Goal: Information Seeking & Learning: Learn about a topic

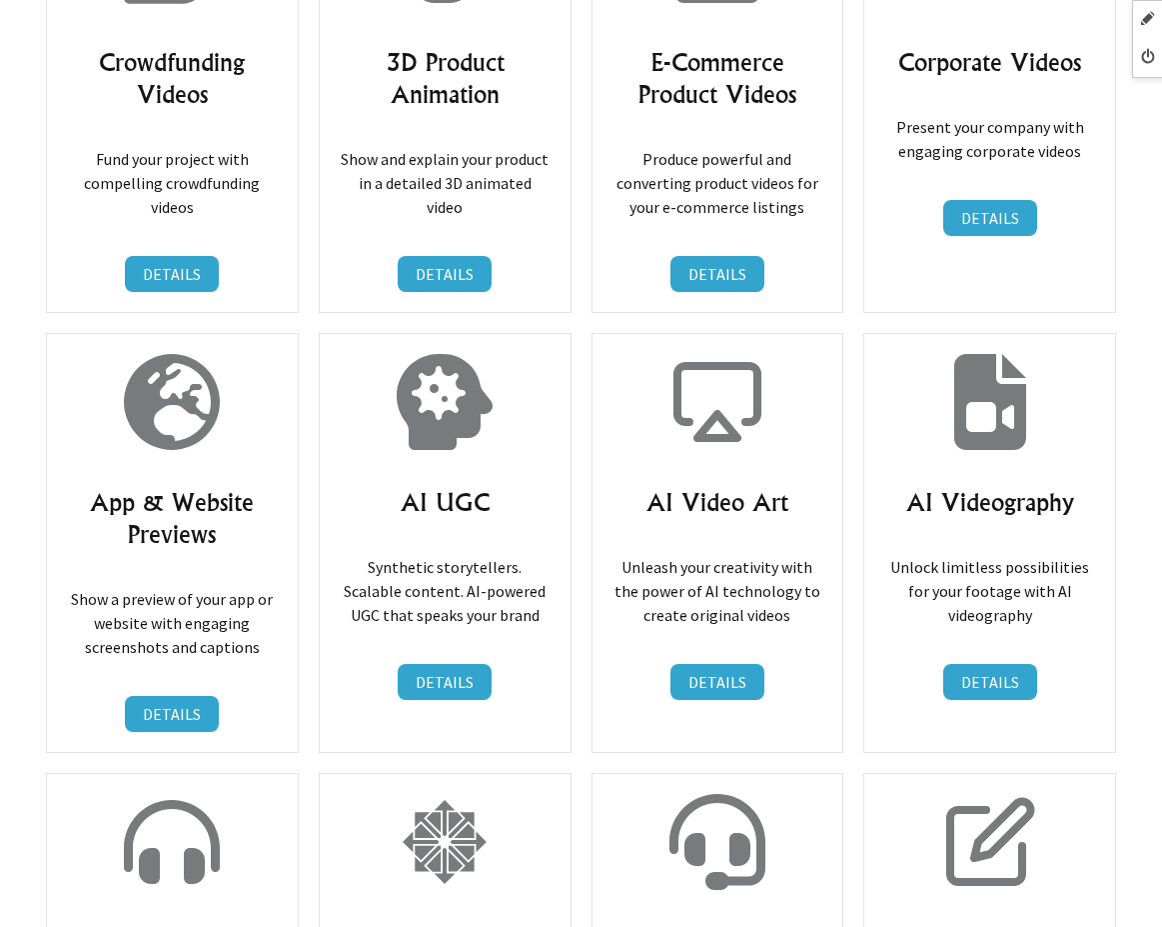
scroll to position [25308, 0]
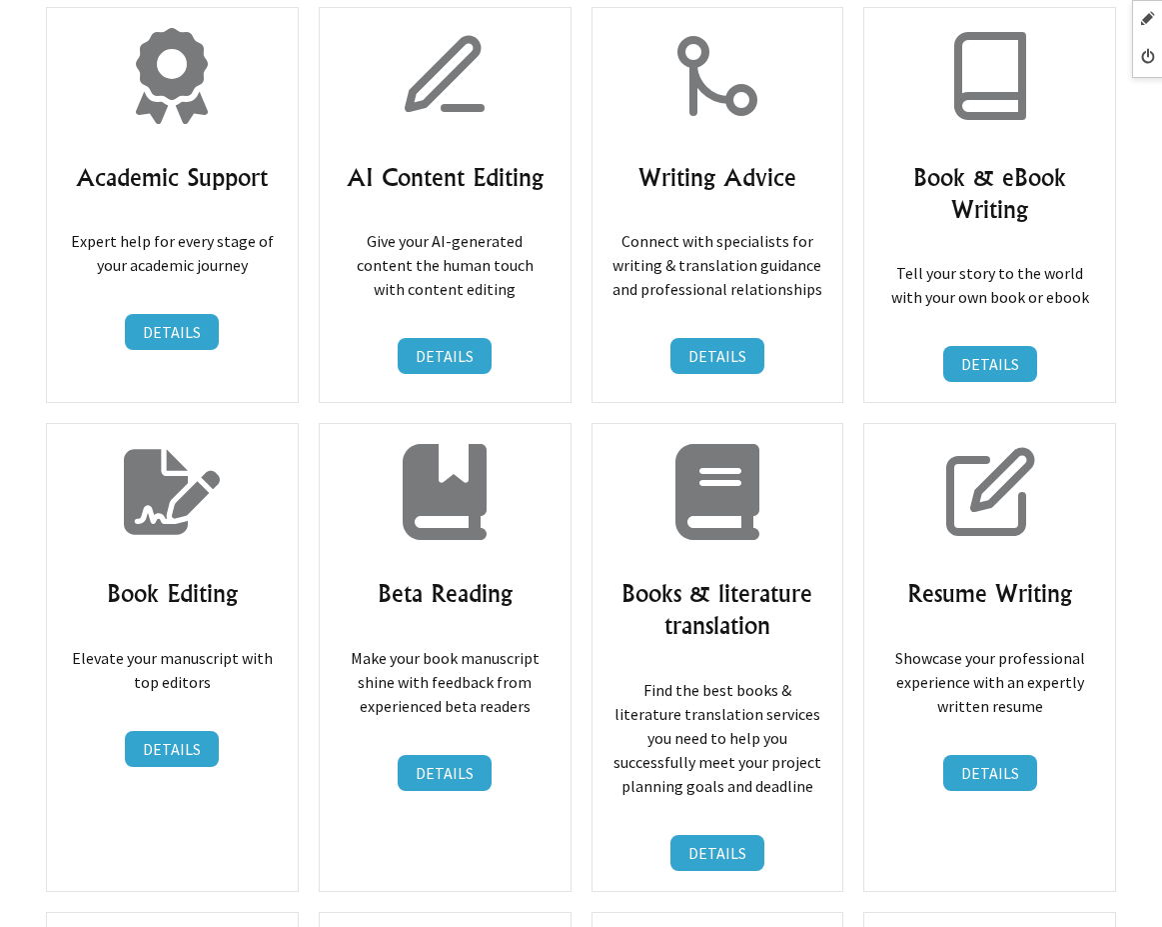
click at [897, 449] on div "Resume Writing Showcase your professional experience with an expertly written r…" at bounding box center [990, 657] width 253 height 468
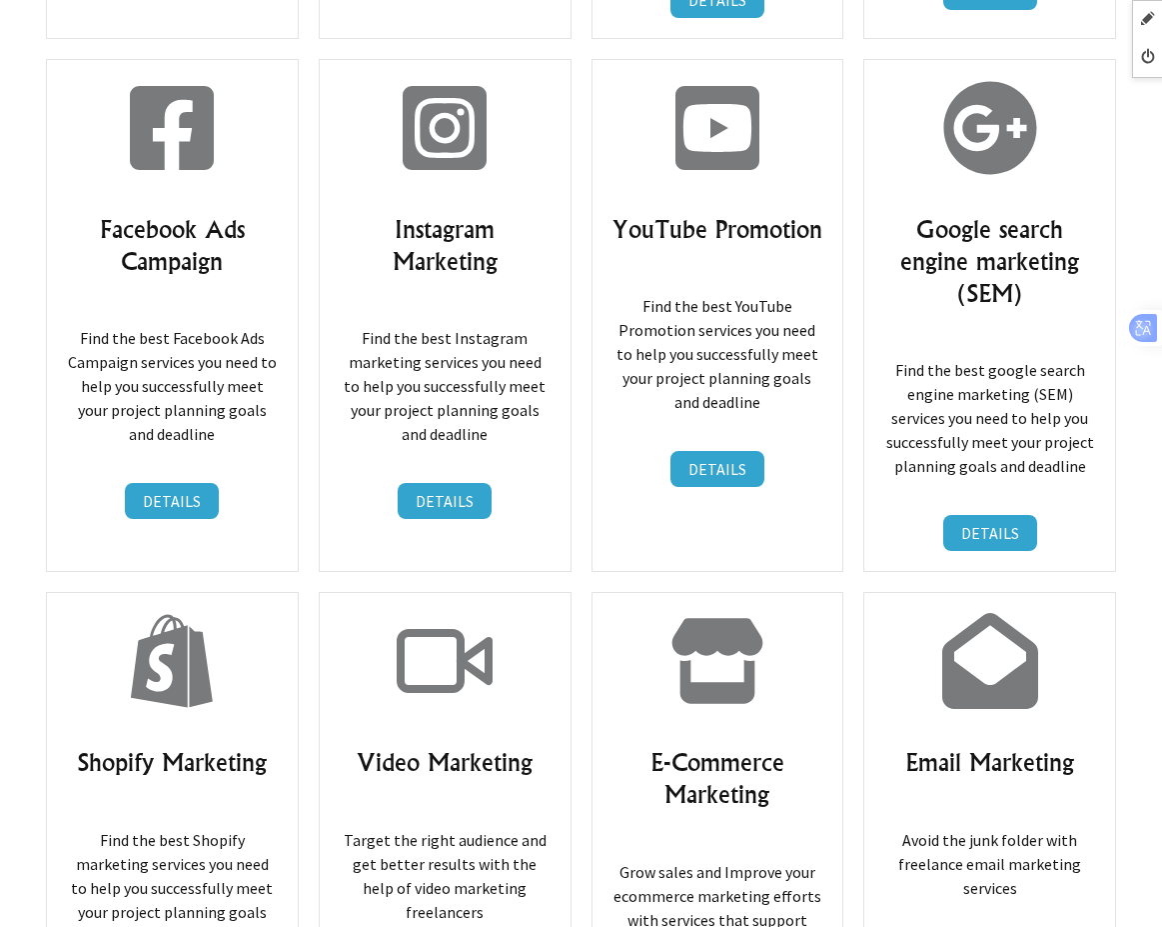
scroll to position [15393, 0]
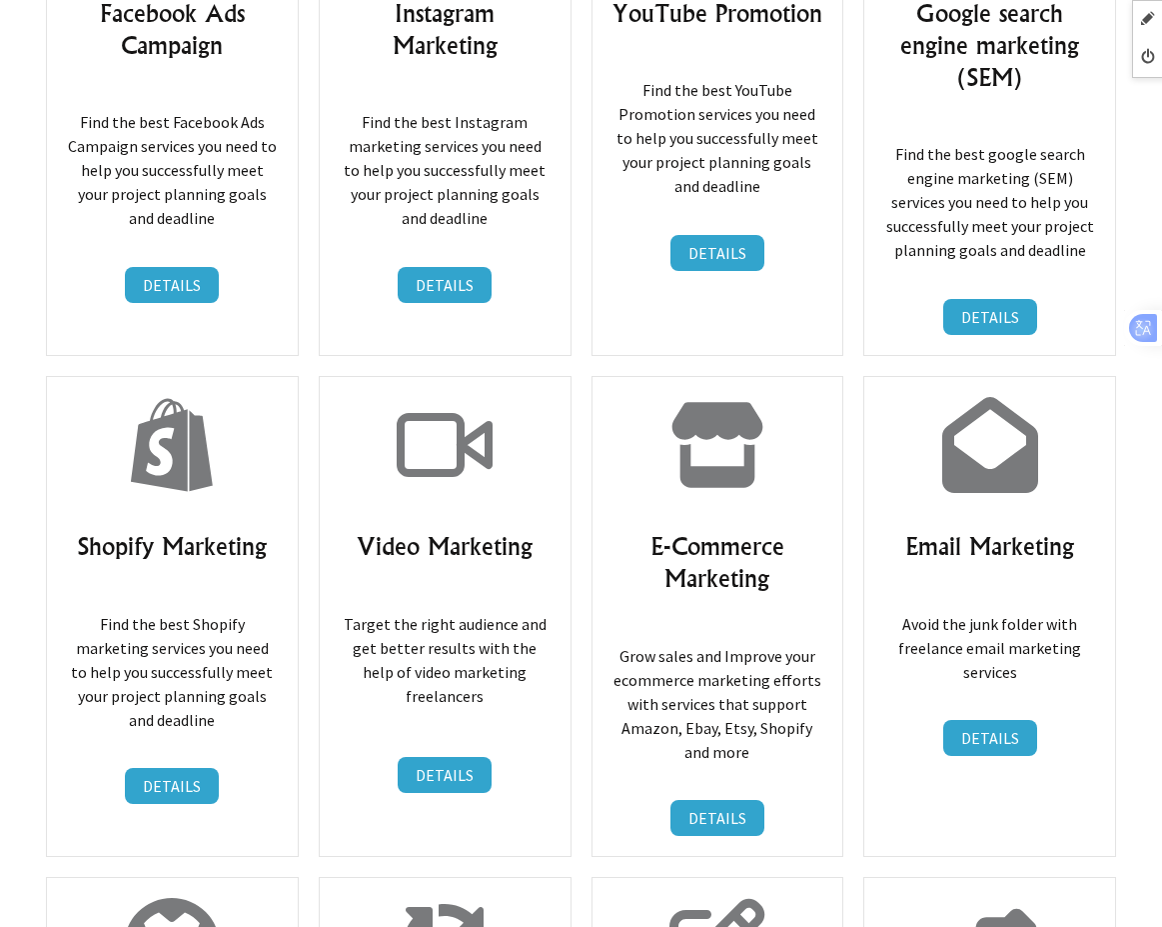
click at [695, 800] on link "DETAILS" at bounding box center [718, 818] width 94 height 36
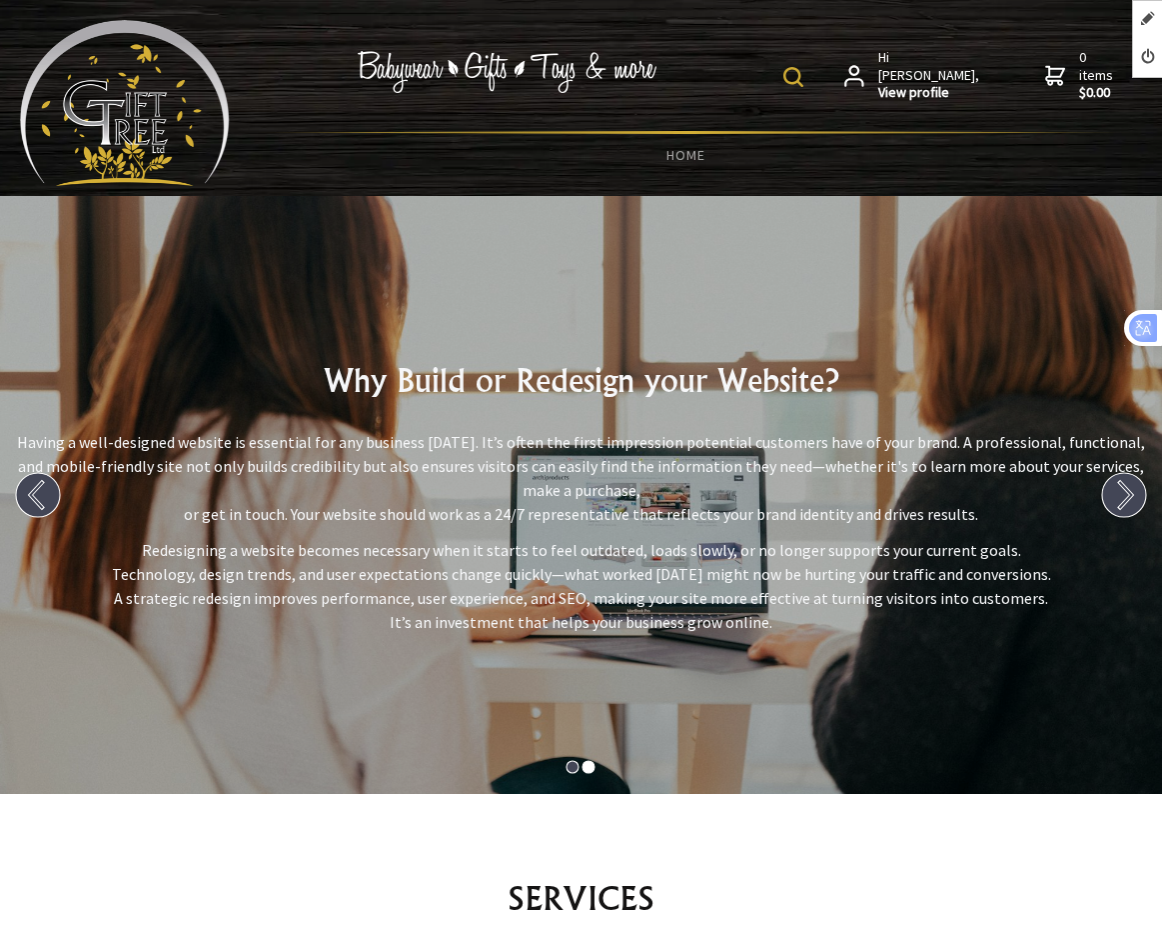
scroll to position [400, 0]
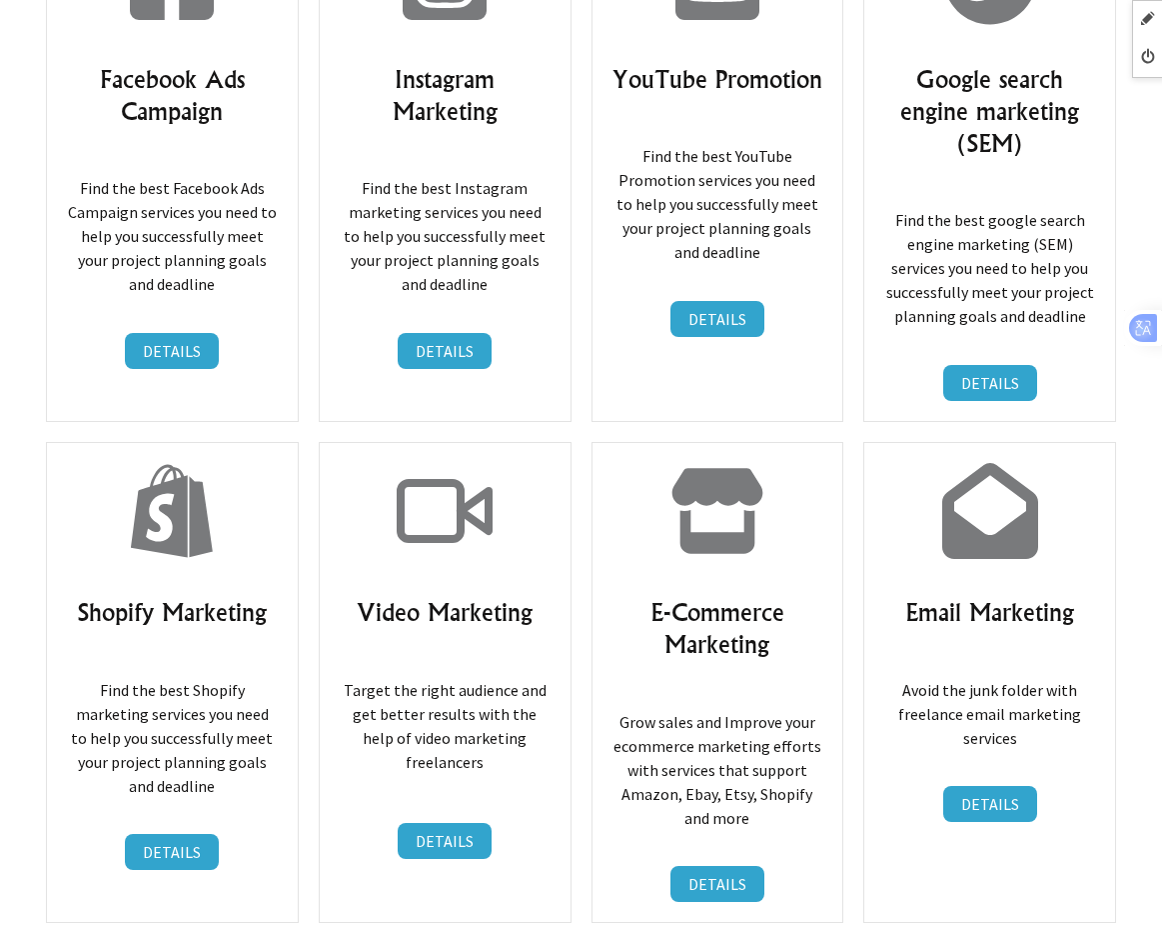
scroll to position [15477, 0]
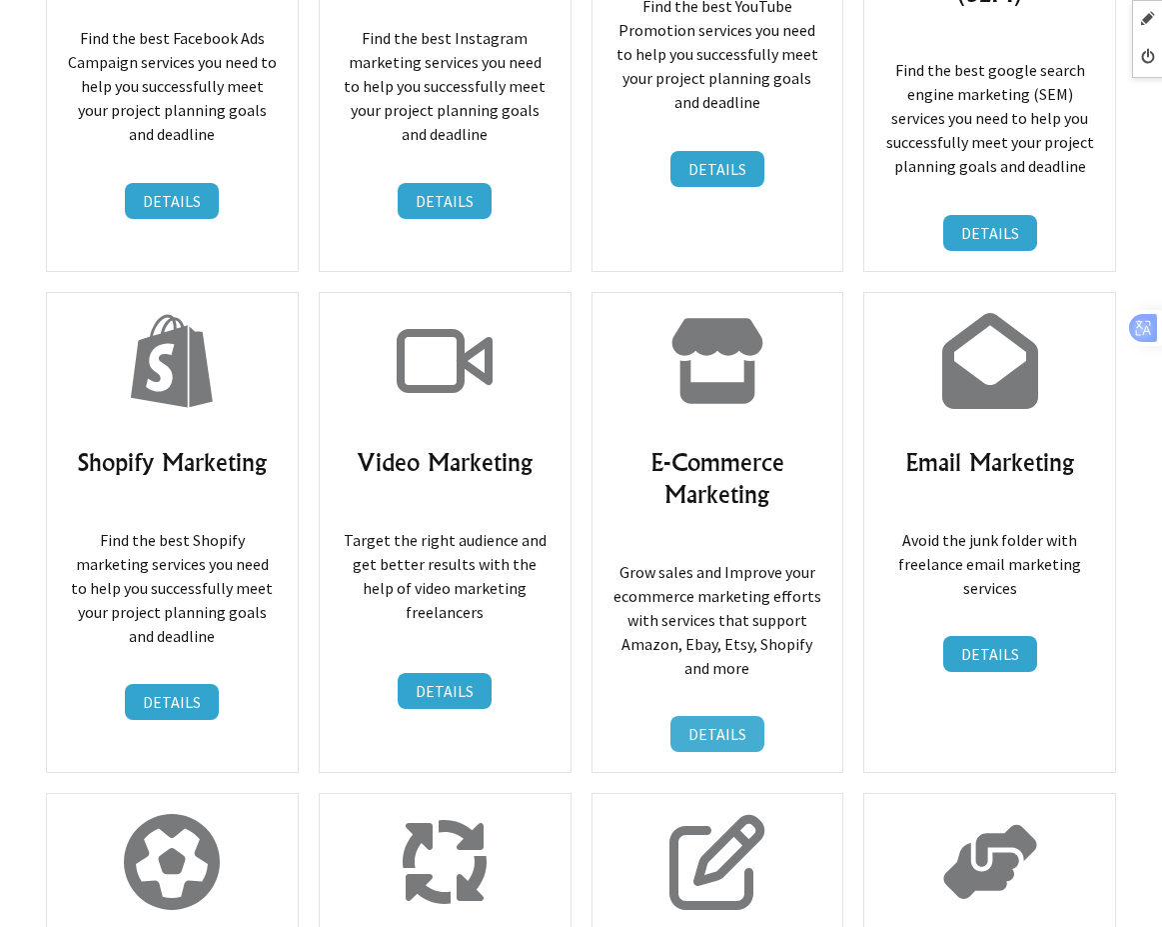
click at [701, 716] on link "DETAILS" at bounding box center [718, 734] width 94 height 36
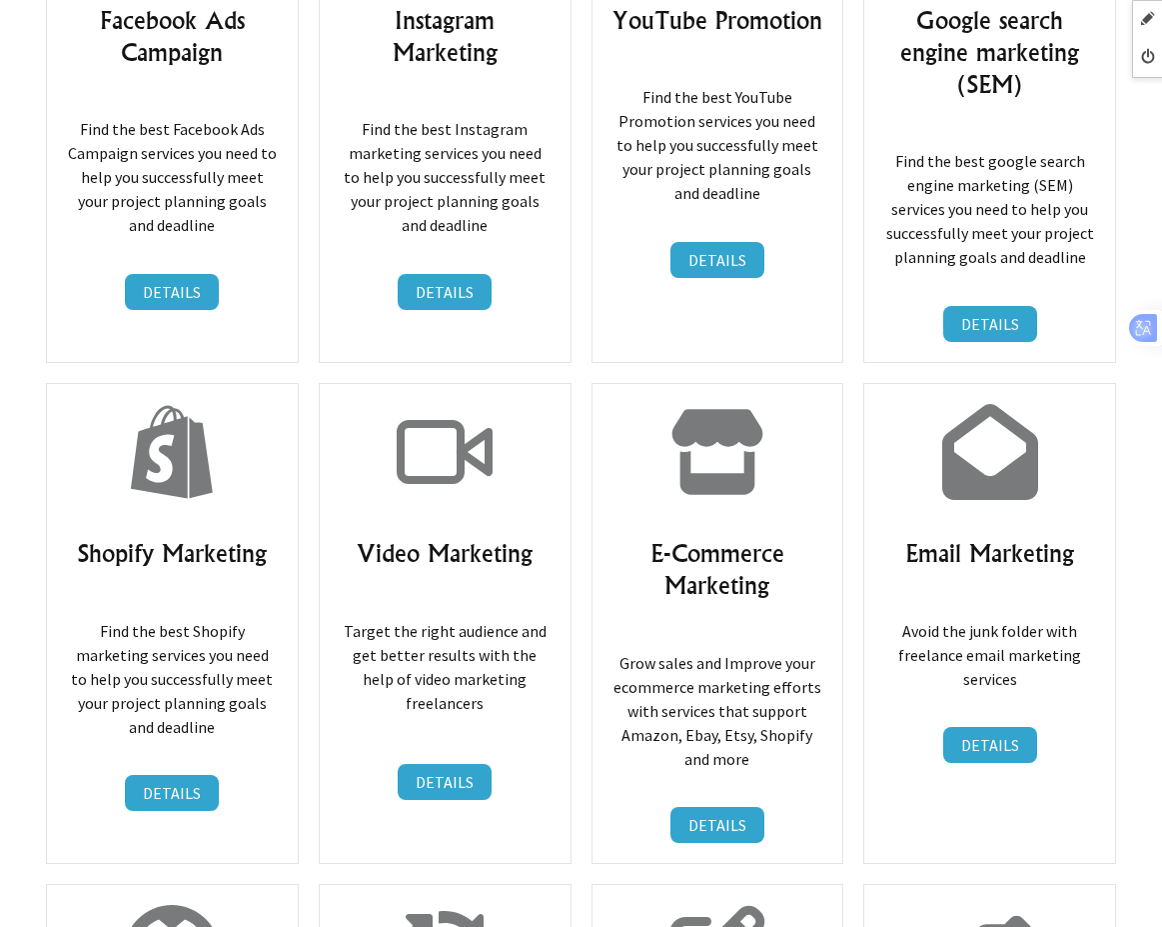
scroll to position [15392, 0]
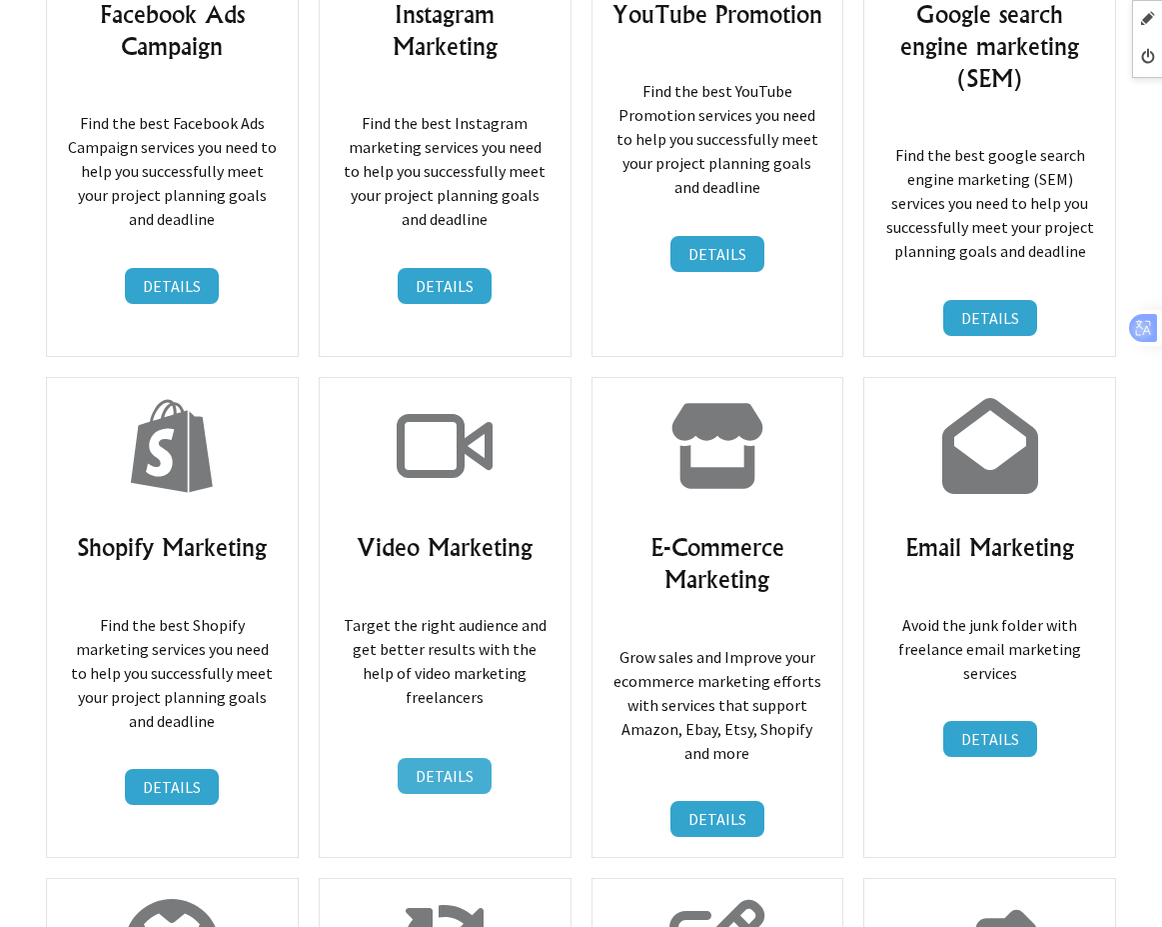
click at [441, 758] on link "DETAILS" at bounding box center [445, 776] width 94 height 36
